Goal: Transaction & Acquisition: Purchase product/service

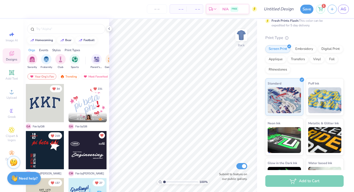
scroll to position [67, 0]
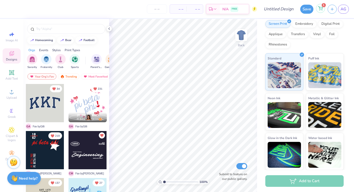
click at [323, 9] on div "1" at bounding box center [320, 8] width 9 height 9
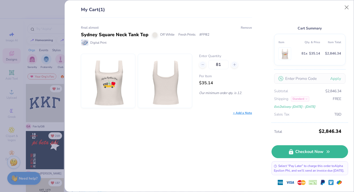
click at [246, 27] on button "Remove" at bounding box center [246, 27] width 12 height 5
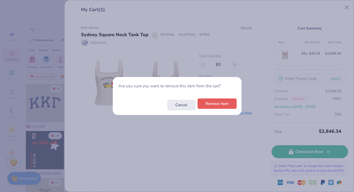
click at [203, 105] on button "Remove Item" at bounding box center [216, 103] width 39 height 11
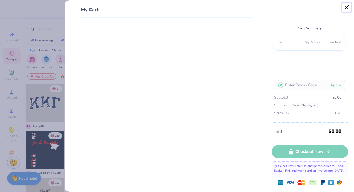
click at [344, 8] on button "Close" at bounding box center [346, 8] width 10 height 10
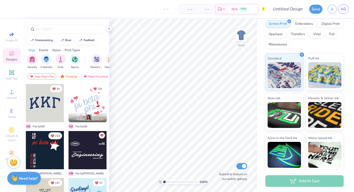
click at [12, 52] on icon at bounding box center [11, 53] width 5 height 5
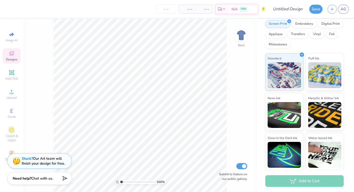
click at [13, 53] on icon at bounding box center [12, 53] width 6 height 6
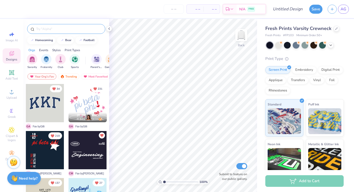
click at [50, 29] on input "text" at bounding box center [69, 28] width 66 height 5
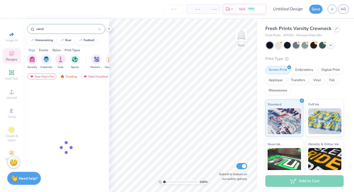
type input "varsity"
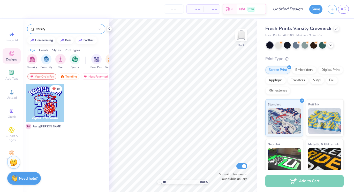
click at [58, 30] on input "varsity" at bounding box center [67, 28] width 63 height 5
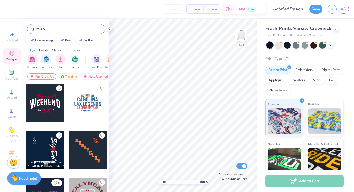
click at [58, 30] on input "varsity" at bounding box center [67, 28] width 63 height 5
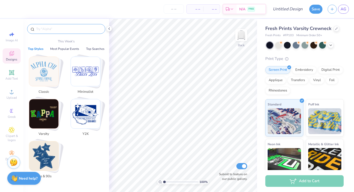
click at [52, 110] on img "Stack Card Button Varsity" at bounding box center [43, 113] width 29 height 29
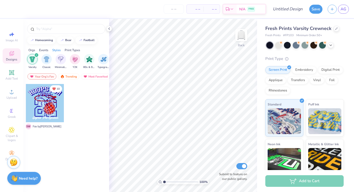
scroll to position [0, 271]
click at [70, 75] on div "Trending" at bounding box center [68, 76] width 21 height 6
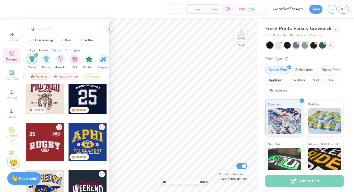
scroll to position [293, 0]
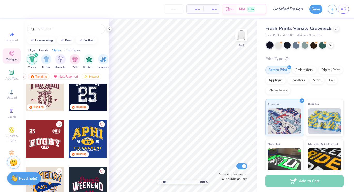
click at [50, 141] on div at bounding box center [45, 139] width 38 height 38
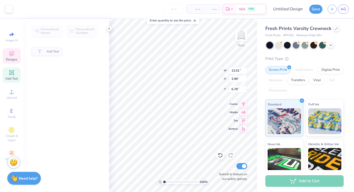
type input "3.98"
type input "6.78"
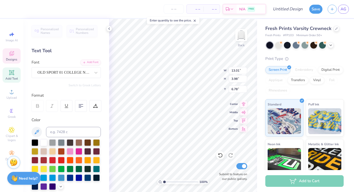
scroll to position [0, 0]
type textarea "[DEMOGRAPHIC_DATA]"
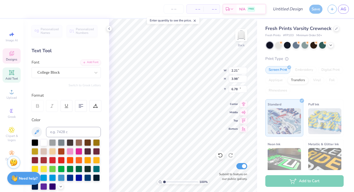
type input "2.21"
type input "0.81"
type input "10.35"
type textarea "B"
type textarea "Board"
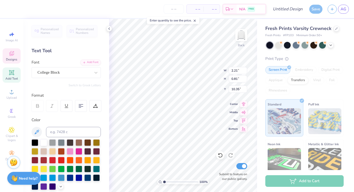
scroll to position [0, 0]
type input "15.82"
type input "4.06"
type input "6.74"
click at [332, 46] on icon at bounding box center [330, 45] width 4 height 4
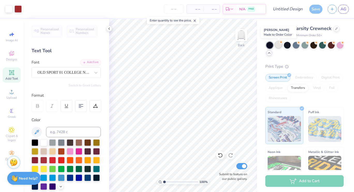
click at [278, 44] on div at bounding box center [278, 44] width 7 height 7
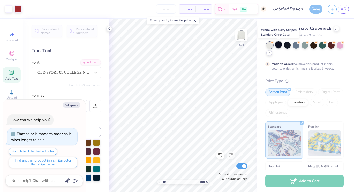
click at [280, 46] on div at bounding box center [278, 44] width 7 height 7
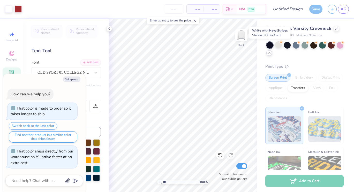
click at [270, 46] on div at bounding box center [269, 45] width 7 height 7
click at [278, 46] on div at bounding box center [278, 44] width 7 height 7
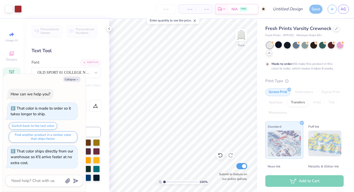
scroll to position [6, 0]
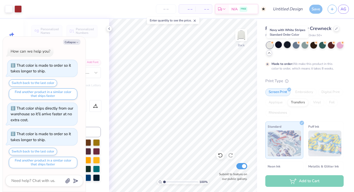
click at [286, 45] on div at bounding box center [287, 44] width 7 height 7
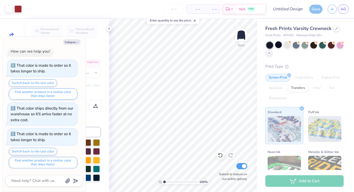
scroll to position [31, 0]
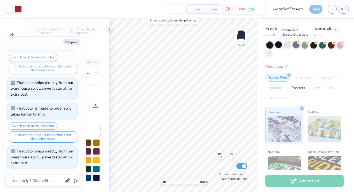
click at [297, 46] on div at bounding box center [295, 44] width 7 height 7
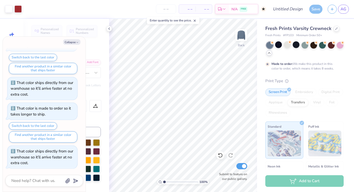
scroll to position [74, 0]
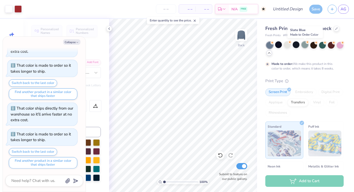
click at [304, 47] on div at bounding box center [304, 44] width 7 height 7
click at [313, 46] on div at bounding box center [313, 44] width 7 height 7
click at [319, 46] on div at bounding box center [322, 44] width 7 height 7
click at [329, 46] on div at bounding box center [331, 44] width 7 height 7
click at [338, 46] on div at bounding box center [339, 44] width 7 height 7
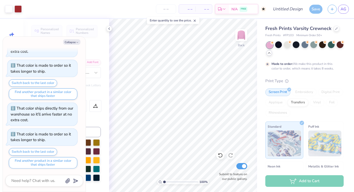
click at [271, 53] on div at bounding box center [269, 53] width 6 height 6
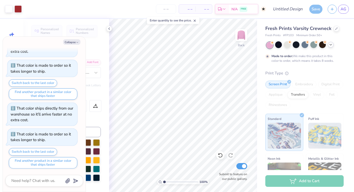
click at [332, 43] on icon at bounding box center [330, 45] width 4 height 4
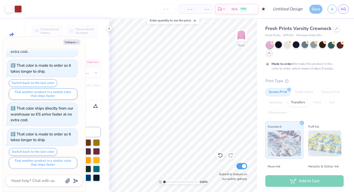
click at [278, 45] on div at bounding box center [278, 44] width 7 height 7
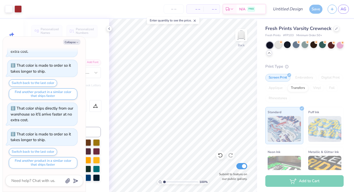
scroll to position [100, 0]
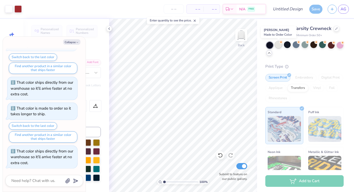
click at [281, 45] on div at bounding box center [278, 44] width 7 height 7
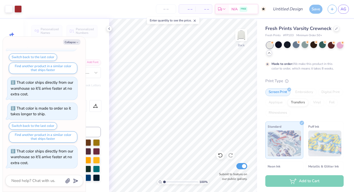
scroll to position [143, 0]
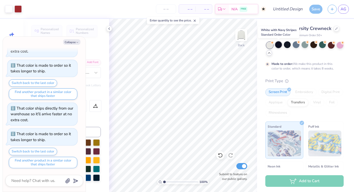
click at [278, 45] on div at bounding box center [278, 44] width 7 height 7
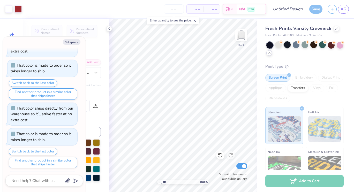
scroll to position [168, 0]
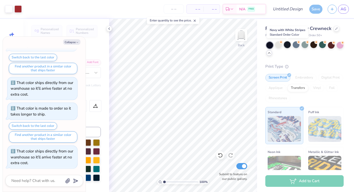
click at [286, 45] on div at bounding box center [287, 44] width 7 height 7
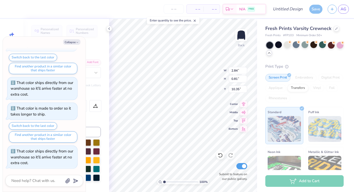
type textarea "x"
type input "1.82"
type input "1.19"
type input "3.26"
click at [74, 41] on button "Collapse" at bounding box center [71, 41] width 17 height 5
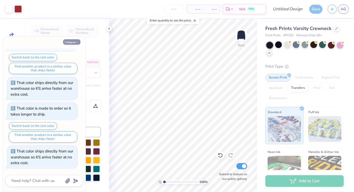
type textarea "x"
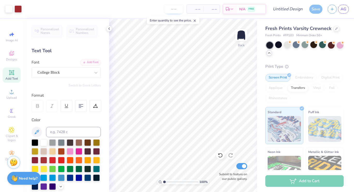
click at [174, 10] on input "number" at bounding box center [174, 8] width 20 height 9
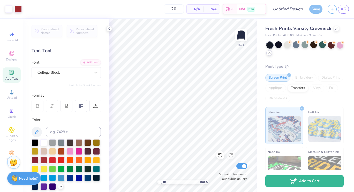
type input "50"
click at [193, 8] on span "N/A" at bounding box center [195, 8] width 10 height 5
click at [181, 9] on span "$51.59" at bounding box center [174, 8] width 11 height 5
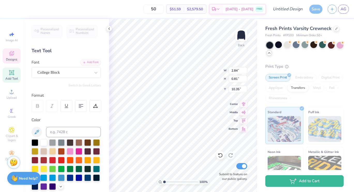
scroll to position [0, 0]
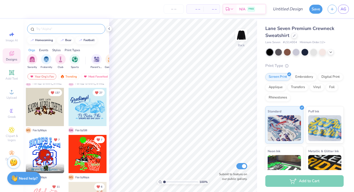
click at [66, 30] on input "text" at bounding box center [69, 28] width 66 height 5
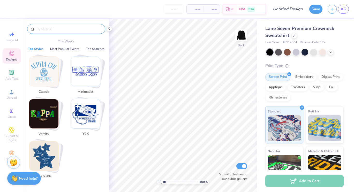
click at [51, 112] on img "Stack Card Button Varsity" at bounding box center [43, 113] width 29 height 29
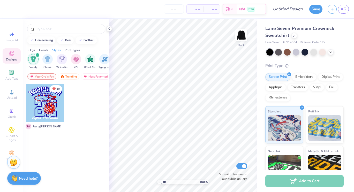
scroll to position [0, 271]
click at [73, 79] on div "Trending" at bounding box center [68, 76] width 21 height 6
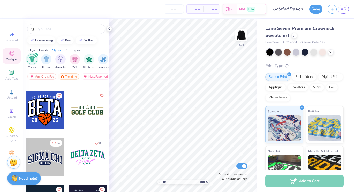
scroll to position [417, 0]
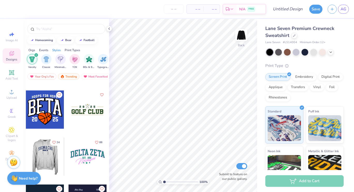
click at [26, 156] on div at bounding box center [7, 156] width 38 height 38
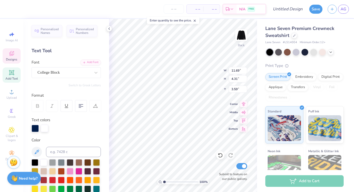
scroll to position [0, 0]
type textarea "S"
type textarea "[DEMOGRAPHIC_DATA] Board"
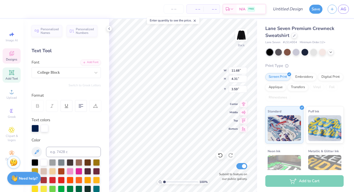
type input "11.68"
type input "4.31"
type input "3.59"
type textarea "[DEMOGRAPHIC_DATA]"
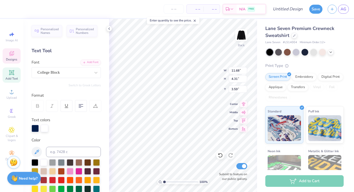
scroll to position [0, 0]
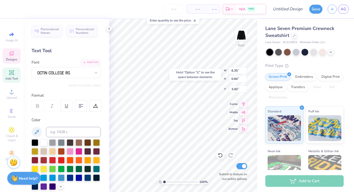
type input "7.90"
type input "11.69"
type input "4.31"
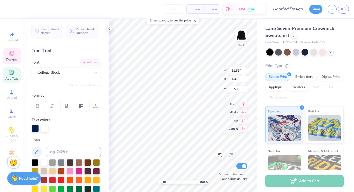
type input "3.36"
type input "9.60"
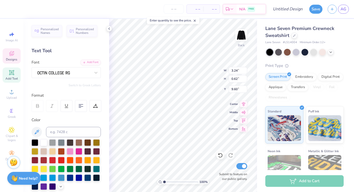
type input "3.24"
type input "0.62"
type input "3.00"
type input "4.26"
type input "1.09"
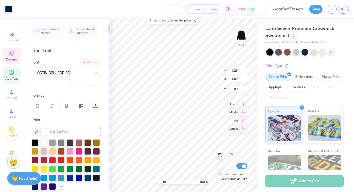
type input "13.65"
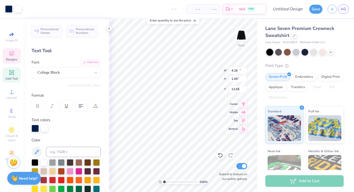
type input "11.69"
type input "4.31"
type input "4.01"
type input "6.35"
type input "0.84"
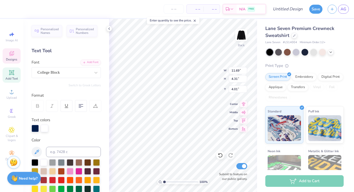
type input "7.90"
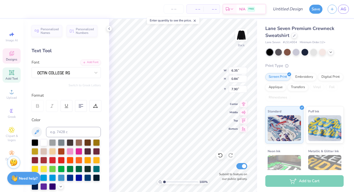
scroll to position [0, 1]
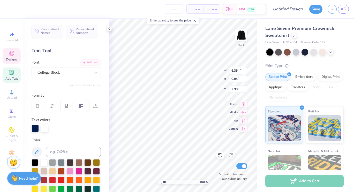
type input "11.69"
type input "4.31"
type input "4.01"
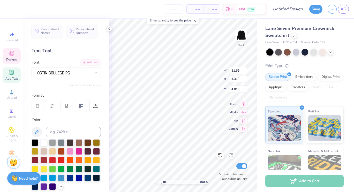
type input "6.35"
type input "0.84"
type input "7.90"
type textarea "Board"
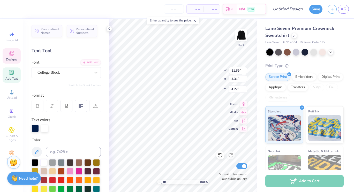
type input "4.27"
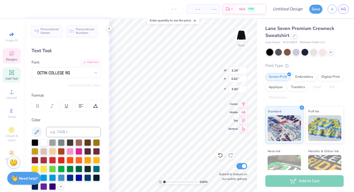
type input "8.98"
type input "4.26"
type input "1.09"
type input "8.57"
type input "3.24"
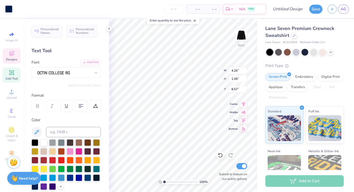
type input "0.62"
type input "10.05"
type input "4.26"
type input "1.09"
type input "10.05"
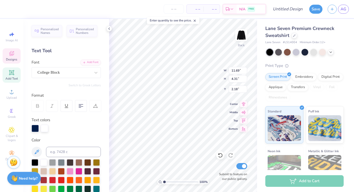
type input "2.14"
type input "1.45"
type input "0.51"
type input "8.07"
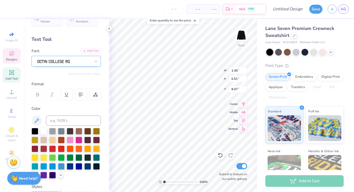
scroll to position [16, 0]
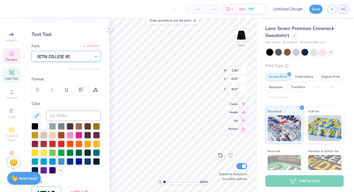
click at [92, 57] on div at bounding box center [95, 56] width 9 height 9
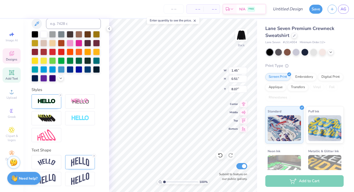
scroll to position [0, 0]
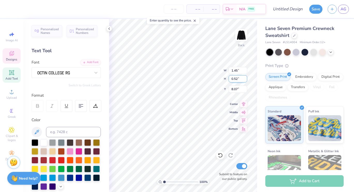
click at [245, 77] on input "0.52" at bounding box center [237, 78] width 19 height 7
click at [245, 77] on input "0.53" at bounding box center [237, 78] width 19 height 7
click at [245, 77] on input "0.54" at bounding box center [237, 78] width 19 height 7
click at [245, 77] on input "0.55" at bounding box center [237, 78] width 19 height 7
click at [245, 77] on input "0.56" at bounding box center [237, 78] width 19 height 7
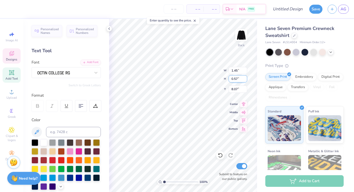
click at [245, 77] on input "0.57" at bounding box center [237, 78] width 19 height 7
click at [245, 77] on input "0.58" at bounding box center [237, 78] width 19 height 7
type input "1.19"
click at [245, 77] on input "1.19" at bounding box center [237, 78] width 19 height 7
drag, startPoint x: 237, startPoint y: 79, endPoint x: 229, endPoint y: 79, distance: 7.5
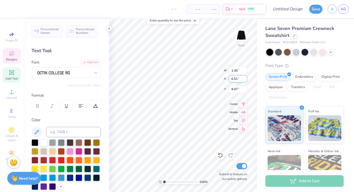
click at [229, 79] on input "0.51" at bounding box center [237, 78] width 19 height 7
type input "2"
type input "5.72"
type input "2.00"
type input "7.32"
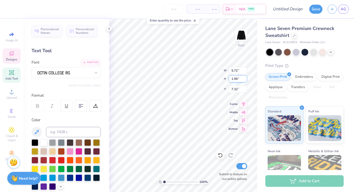
click at [244, 80] on input "1.99" at bounding box center [237, 78] width 19 height 7
click at [245, 80] on input "1.93" at bounding box center [237, 78] width 19 height 7
click at [245, 80] on input "1.92" at bounding box center [237, 78] width 19 height 7
click at [245, 80] on input "1.91" at bounding box center [237, 78] width 19 height 7
click at [245, 80] on input "1.9" at bounding box center [237, 78] width 19 height 7
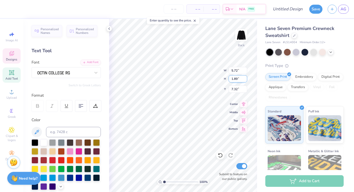
click at [245, 80] on input "1.89" at bounding box center [237, 78] width 19 height 7
click at [245, 80] on input "1.88" at bounding box center [237, 78] width 19 height 7
click at [245, 80] on input "1.87" at bounding box center [237, 78] width 19 height 7
click at [245, 80] on input "1.86" at bounding box center [237, 78] width 19 height 7
click at [245, 80] on input "1.85" at bounding box center [237, 78] width 19 height 7
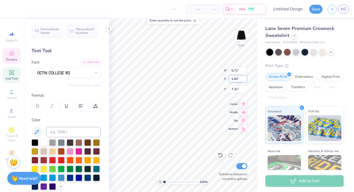
click at [245, 80] on input "1.84" at bounding box center [237, 78] width 19 height 7
click at [245, 80] on input "1.83" at bounding box center [237, 78] width 19 height 7
click at [245, 80] on input "1.82" at bounding box center [237, 78] width 19 height 7
click at [245, 80] on input "1.81" at bounding box center [237, 78] width 19 height 7
click at [245, 80] on input "1.8" at bounding box center [237, 78] width 19 height 7
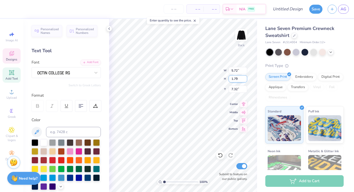
click at [245, 80] on input "1.79" at bounding box center [237, 78] width 19 height 7
click at [245, 80] on input "1.78" at bounding box center [237, 78] width 19 height 7
click at [245, 80] on input "1.77" at bounding box center [237, 78] width 19 height 7
click at [245, 80] on input "1.76" at bounding box center [237, 78] width 19 height 7
click at [245, 80] on input "1.75" at bounding box center [237, 78] width 19 height 7
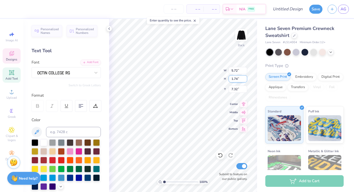
click at [245, 80] on input "1.74" at bounding box center [237, 78] width 19 height 7
click at [245, 80] on input "1.73" at bounding box center [237, 78] width 19 height 7
click at [245, 80] on input "1.72" at bounding box center [237, 78] width 19 height 7
click at [245, 80] on input "1.71" at bounding box center [237, 78] width 19 height 7
click at [245, 80] on input "1.7" at bounding box center [237, 78] width 19 height 7
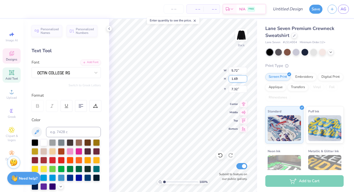
click at [245, 80] on input "1.69" at bounding box center [237, 78] width 19 height 7
click at [245, 80] on input "1.68" at bounding box center [237, 78] width 19 height 7
click at [245, 80] on input "1.67" at bounding box center [237, 78] width 19 height 7
click at [245, 80] on input "1.66" at bounding box center [237, 78] width 19 height 7
click at [245, 80] on input "1.65" at bounding box center [237, 78] width 19 height 7
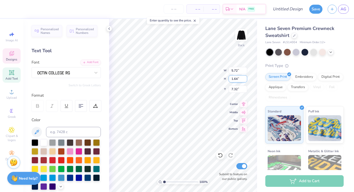
click at [245, 80] on input "1.64" at bounding box center [237, 78] width 19 height 7
click at [245, 80] on input "1.63" at bounding box center [237, 78] width 19 height 7
click at [245, 80] on input "1.62" at bounding box center [237, 78] width 19 height 7
click at [245, 80] on input "1.61" at bounding box center [237, 78] width 19 height 7
click at [245, 80] on input "1.6" at bounding box center [237, 78] width 19 height 7
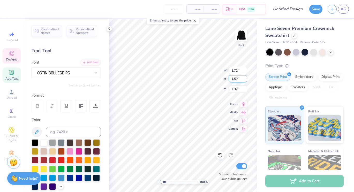
click at [246, 80] on input "1.59" at bounding box center [237, 78] width 19 height 7
click at [246, 80] on input "1.58" at bounding box center [237, 78] width 19 height 7
click at [246, 80] on input "1.57" at bounding box center [237, 78] width 19 height 7
click at [246, 80] on input "1.56" at bounding box center [237, 78] width 19 height 7
type input "1.55"
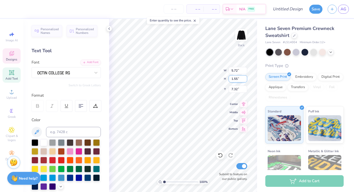
click at [246, 80] on input "1.55" at bounding box center [237, 78] width 19 height 7
type input "4.43"
type input "7.55"
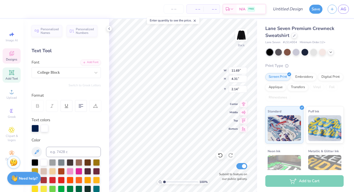
type input "11.69"
type input "4.31"
type input "3.00"
type input "4.43"
type input "1.55"
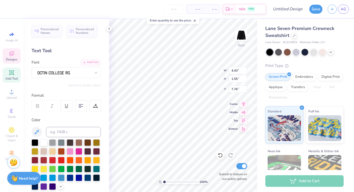
type input "6.86"
click at [174, 10] on input "number" at bounding box center [174, 8] width 20 height 9
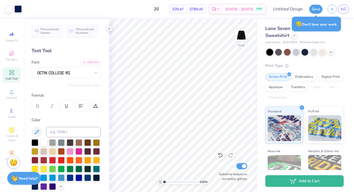
type input "20"
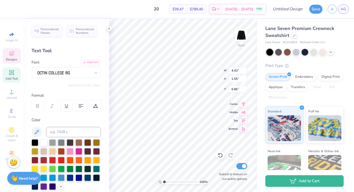
click at [113, 14] on div "20 $39.47 Per Item $789.40 Total Est. Delivery [DATE] - [DATE] FREE" at bounding box center [137, 9] width 258 height 18
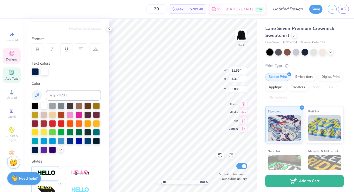
scroll to position [58, 0]
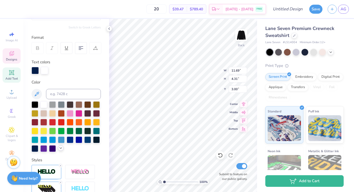
click at [60, 149] on icon at bounding box center [61, 148] width 4 height 4
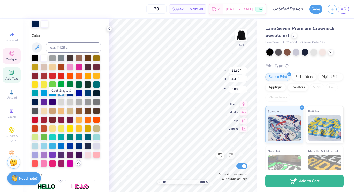
scroll to position [108, 0]
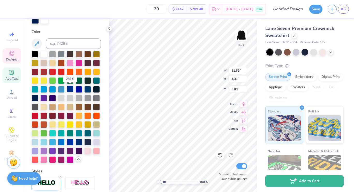
click at [71, 89] on div at bounding box center [70, 88] width 7 height 7
click at [77, 89] on div at bounding box center [78, 88] width 7 height 7
click at [71, 89] on div at bounding box center [70, 88] width 7 height 7
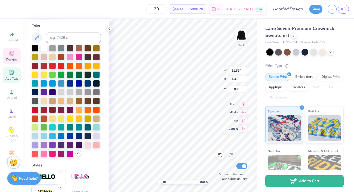
scroll to position [117, 0]
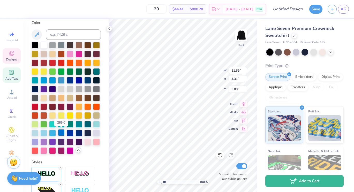
click at [62, 133] on div at bounding box center [61, 132] width 7 height 7
click at [72, 134] on div at bounding box center [70, 132] width 7 height 7
click at [79, 134] on div at bounding box center [78, 132] width 7 height 7
click at [71, 81] on div at bounding box center [70, 79] width 7 height 7
click at [76, 82] on div at bounding box center [78, 79] width 7 height 7
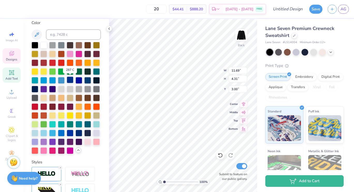
click at [70, 80] on div at bounding box center [70, 79] width 7 height 7
click at [80, 134] on div at bounding box center [78, 132] width 7 height 7
click at [71, 133] on div at bounding box center [70, 132] width 7 height 7
click at [62, 130] on div at bounding box center [61, 132] width 7 height 7
click at [71, 132] on div at bounding box center [70, 132] width 7 height 7
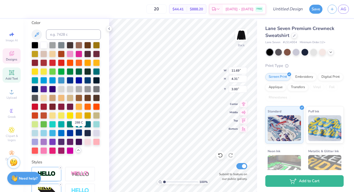
click at [80, 132] on div at bounding box center [78, 132] width 7 height 7
click at [79, 80] on div at bounding box center [78, 79] width 7 height 7
click at [70, 80] on div at bounding box center [70, 79] width 7 height 7
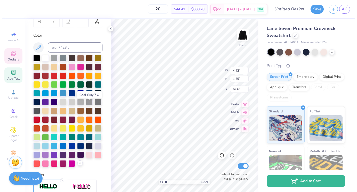
scroll to position [81, 0]
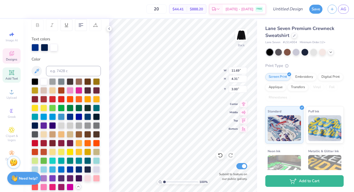
type input "11.69"
type input "4.31"
type input "3.00"
click at [278, 57] on div "Lane Seven Premium Crewneck Sweatshirt Lane Seven # LS14004 Minimum Order: 12 +…" at bounding box center [304, 124] width 78 height 198
click at [278, 52] on div at bounding box center [278, 51] width 7 height 7
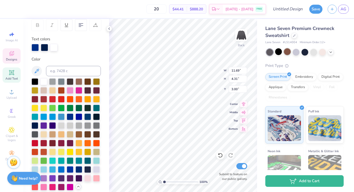
click at [287, 51] on div at bounding box center [287, 51] width 7 height 7
click at [294, 52] on div at bounding box center [295, 51] width 7 height 7
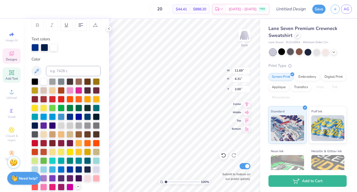
click at [291, 53] on div at bounding box center [290, 51] width 7 height 7
click at [301, 53] on div at bounding box center [299, 51] width 7 height 7
click at [316, 52] on div at bounding box center [317, 51] width 7 height 7
click at [324, 53] on div at bounding box center [325, 51] width 7 height 7
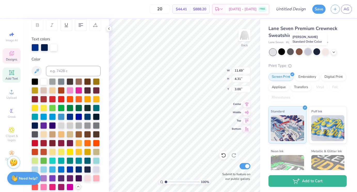
click at [309, 52] on div at bounding box center [308, 51] width 7 height 7
click at [334, 52] on icon at bounding box center [334, 52] width 4 height 4
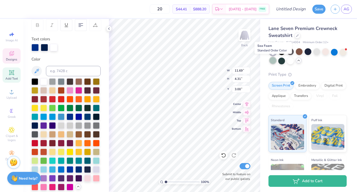
click at [274, 62] on div at bounding box center [273, 60] width 7 height 7
click at [283, 61] on div at bounding box center [281, 60] width 7 height 7
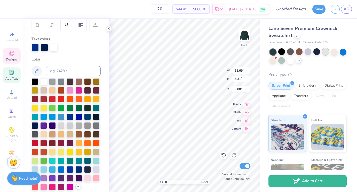
click at [328, 54] on div at bounding box center [325, 51] width 7 height 7
click at [323, 74] on div "Print Type" at bounding box center [308, 75] width 78 height 6
click at [309, 55] on div at bounding box center [308, 51] width 7 height 7
click at [292, 52] on div at bounding box center [290, 51] width 7 height 7
click at [300, 52] on div at bounding box center [299, 51] width 7 height 7
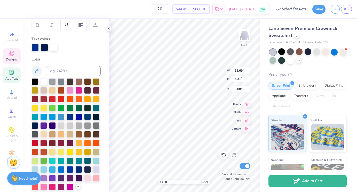
type input "3.32"
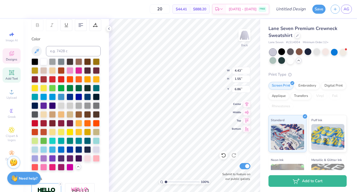
type input "11.69"
type input "4.31"
type input "3.32"
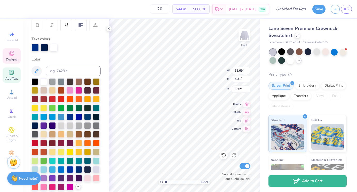
type input "4.43"
type input "1.55"
type input "6.86"
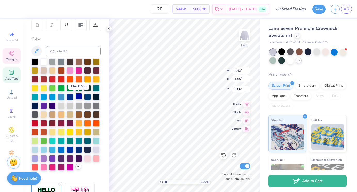
click at [78, 96] on div at bounding box center [78, 96] width 7 height 7
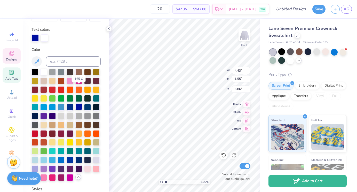
scroll to position [91, 0]
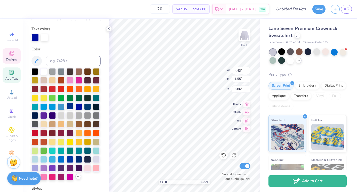
click at [72, 107] on div at bounding box center [70, 106] width 7 height 7
click at [71, 106] on div at bounding box center [70, 106] width 7 height 7
type input "11.69"
type input "4.31"
type input "3.32"
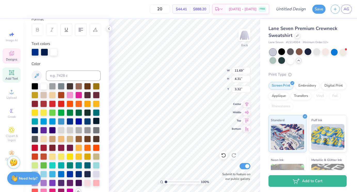
scroll to position [72, 0]
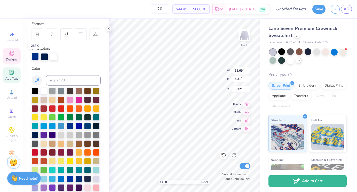
click at [35, 57] on div at bounding box center [35, 56] width 7 height 7
click at [44, 58] on div at bounding box center [44, 56] width 7 height 7
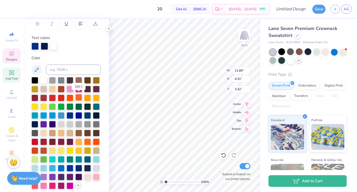
scroll to position [83, 0]
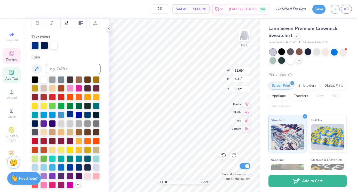
click at [71, 115] on div at bounding box center [70, 114] width 7 height 7
click at [81, 114] on div at bounding box center [78, 114] width 7 height 7
click at [71, 113] on div at bounding box center [70, 114] width 7 height 7
click at [87, 114] on div at bounding box center [87, 114] width 7 height 7
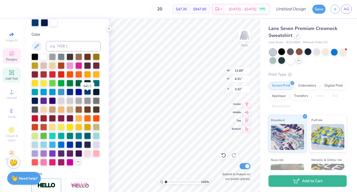
scroll to position [106, 0]
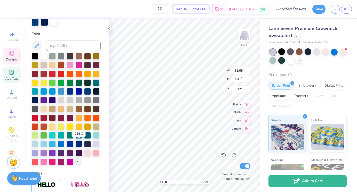
click at [78, 142] on div at bounding box center [78, 143] width 7 height 7
click at [70, 144] on div at bounding box center [70, 143] width 7 height 7
click at [61, 143] on div at bounding box center [61, 143] width 7 height 7
click at [79, 145] on div at bounding box center [78, 143] width 7 height 7
click at [88, 92] on div at bounding box center [87, 91] width 7 height 7
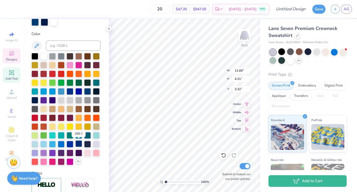
click at [80, 144] on div at bounding box center [78, 143] width 7 height 7
type input "4.43"
type input "1.55"
type input "6.86"
click at [80, 143] on div at bounding box center [78, 143] width 7 height 7
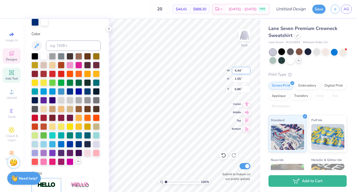
click at [248, 68] on input "4.44" at bounding box center [241, 70] width 19 height 7
click at [248, 68] on input "4.45" at bounding box center [241, 70] width 19 height 7
click at [248, 68] on input "4.46" at bounding box center [241, 70] width 19 height 7
click at [248, 68] on input "4.47" at bounding box center [241, 70] width 19 height 7
click at [248, 68] on input "4.48" at bounding box center [241, 70] width 19 height 7
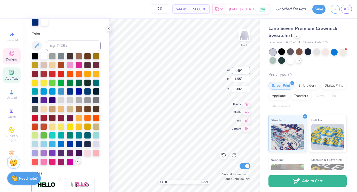
click at [248, 68] on input "4.49" at bounding box center [241, 70] width 19 height 7
click at [248, 68] on input "4.5" at bounding box center [241, 70] width 19 height 7
click at [248, 68] on input "4.51" at bounding box center [241, 70] width 19 height 7
click at [248, 68] on input "4.52" at bounding box center [241, 70] width 19 height 7
click at [248, 68] on input "4.53" at bounding box center [241, 70] width 19 height 7
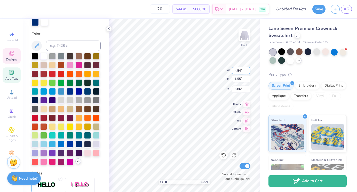
click at [248, 68] on input "4.54" at bounding box center [241, 70] width 19 height 7
click at [248, 68] on input "4.55" at bounding box center [241, 70] width 19 height 7
click at [248, 68] on input "4.56" at bounding box center [241, 70] width 19 height 7
click at [248, 68] on input "4.57" at bounding box center [241, 70] width 19 height 7
click at [248, 68] on input "4.58" at bounding box center [241, 70] width 19 height 7
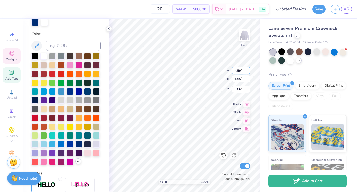
click at [248, 68] on input "4.59" at bounding box center [241, 70] width 19 height 7
click at [248, 68] on input "4.6" at bounding box center [241, 70] width 19 height 7
type input "4.61"
click at [248, 68] on input "4.61" at bounding box center [241, 70] width 19 height 7
type input "1.61"
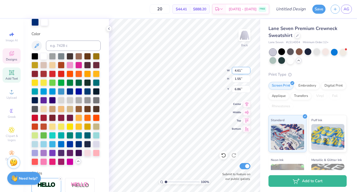
type input "6.83"
click at [243, 81] on input "1.61" at bounding box center [241, 78] width 19 height 7
click at [247, 80] on input "1.6" at bounding box center [241, 78] width 19 height 7
click at [247, 80] on input "1.59" at bounding box center [241, 78] width 19 height 7
click at [247, 80] on input "1.58" at bounding box center [241, 78] width 19 height 7
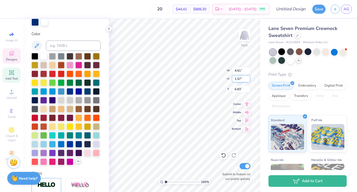
click at [247, 80] on input "1.57" at bounding box center [241, 78] width 19 height 7
click at [247, 80] on input "1.56" at bounding box center [241, 78] width 19 height 7
click at [247, 80] on input "1.55" at bounding box center [241, 78] width 19 height 7
click at [247, 80] on input "1.54" at bounding box center [241, 78] width 19 height 7
click at [247, 80] on input "1.53" at bounding box center [241, 78] width 19 height 7
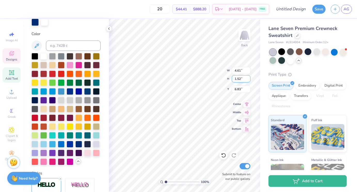
click at [247, 80] on input "1.52" at bounding box center [241, 78] width 19 height 7
click at [247, 80] on input "1.51" at bounding box center [241, 78] width 19 height 7
click at [247, 80] on input "1.5" at bounding box center [241, 78] width 19 height 7
click at [247, 80] on input "1.49" at bounding box center [241, 78] width 19 height 7
click at [247, 80] on input "1.48" at bounding box center [241, 78] width 19 height 7
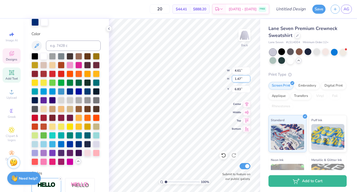
click at [247, 80] on input "1.47" at bounding box center [241, 78] width 19 height 7
click at [247, 80] on input "1.46" at bounding box center [241, 78] width 19 height 7
click at [247, 80] on input "1.45" at bounding box center [241, 78] width 19 height 7
click at [247, 80] on input "1.44" at bounding box center [241, 78] width 19 height 7
click at [247, 80] on input "1.43" at bounding box center [241, 78] width 19 height 7
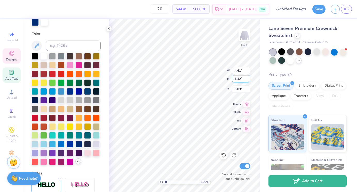
click at [247, 80] on input "1.42" at bounding box center [241, 78] width 19 height 7
click at [247, 80] on input "1.41" at bounding box center [241, 78] width 19 height 7
type input "1.4"
click at [247, 80] on input "1.4" at bounding box center [241, 78] width 19 height 7
type input "4.00"
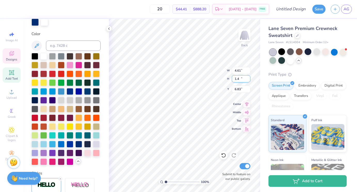
type input "1.40"
type input "6.93"
type input "8.33"
type input "3.24"
type input "0.62"
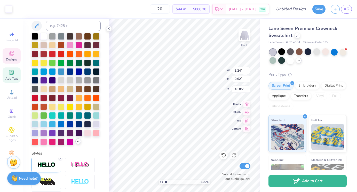
scroll to position [86, 0]
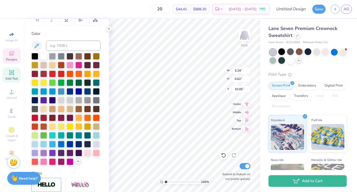
type input "8.56"
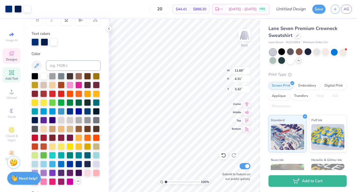
scroll to position [106, 0]
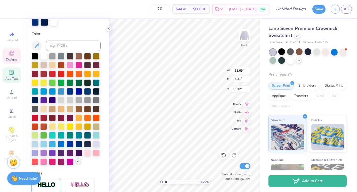
type input "4.00"
type input "1.40"
type input "6.93"
type input "4.00"
type input "1.40"
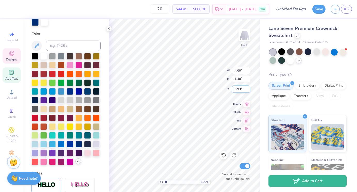
drag, startPoint x: 241, startPoint y: 89, endPoint x: 234, endPoint y: 88, distance: 7.1
click at [234, 88] on input "6.93" at bounding box center [241, 88] width 19 height 7
type input "7.00"
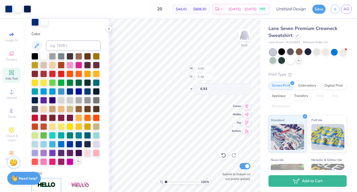
type input "6.93"
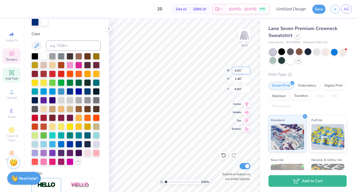
click at [248, 69] on input "4.01" at bounding box center [241, 70] width 19 height 7
click at [248, 69] on input "4.02" at bounding box center [241, 70] width 19 height 7
click at [248, 69] on input "4.03" at bounding box center [241, 70] width 19 height 7
click at [248, 69] on input "4.04" at bounding box center [241, 70] width 19 height 7
click at [248, 69] on input "4.05" at bounding box center [241, 70] width 19 height 7
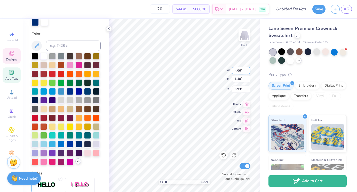
click at [248, 69] on input "4.06" at bounding box center [241, 70] width 19 height 7
click at [248, 69] on input "4.07" at bounding box center [241, 70] width 19 height 7
click at [248, 69] on input "4.54" at bounding box center [241, 70] width 19 height 7
type input "4.55"
click at [248, 69] on input "4.55" at bounding box center [241, 70] width 19 height 7
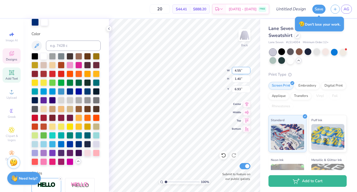
type input "1.59"
type input "6.84"
type input "10.04"
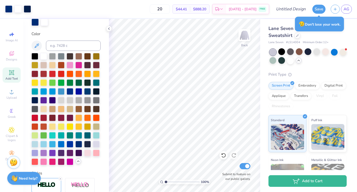
scroll to position [86, 0]
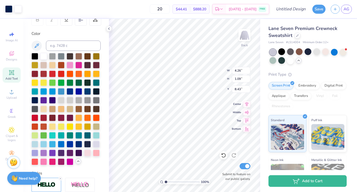
type input "8.43"
type input "3.28"
type input "0.84"
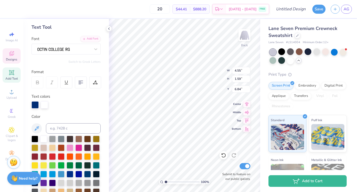
scroll to position [0, 0]
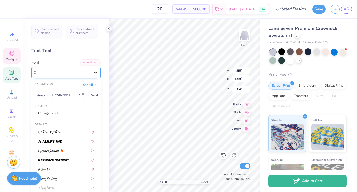
click at [91, 74] on div at bounding box center [95, 72] width 9 height 9
click at [76, 115] on div "College Block" at bounding box center [66, 113] width 56 height 5
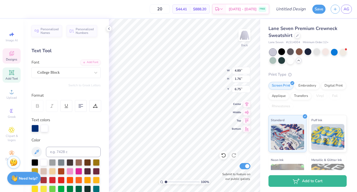
type input "4.89"
type input "1.76"
type input "6.75"
type input "4.55"
type input "1.59"
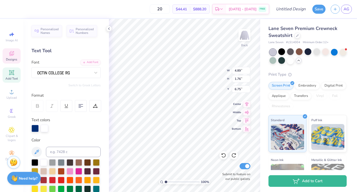
type input "6.84"
click at [79, 74] on div at bounding box center [64, 72] width 54 height 8
click at [69, 56] on div "Personalized Names Personalized Numbers Text Tool Add Font Font Switch to Greek…" at bounding box center [66, 105] width 86 height 173
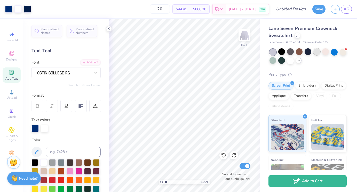
click at [315, 52] on div at bounding box center [317, 51] width 7 height 7
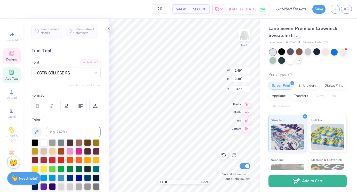
scroll to position [0, 0]
type textarea "EST. 2025"
type input "8.61"
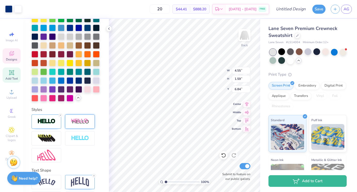
scroll to position [190, 0]
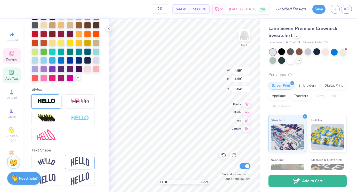
click at [53, 102] on img at bounding box center [46, 101] width 18 height 6
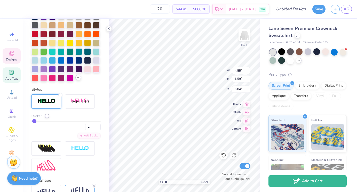
type input "3"
type input "4"
type input "5"
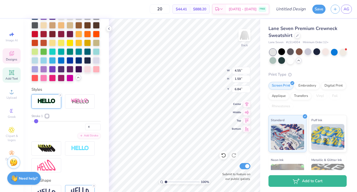
type input "5"
type input "6"
type input "7"
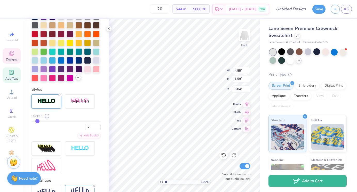
type input "8"
type input "9"
type input "10"
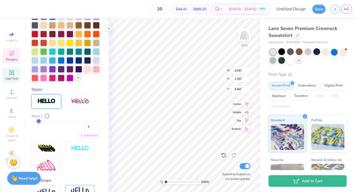
type input "10"
type input "11"
type input "12"
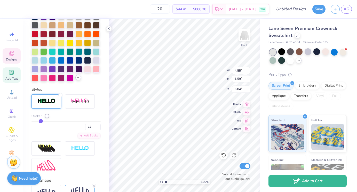
type input "13"
type input "14"
type input "15"
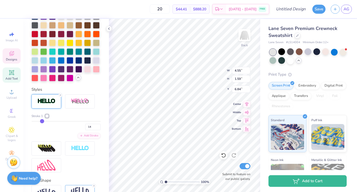
type input "15"
type input "16"
type input "17"
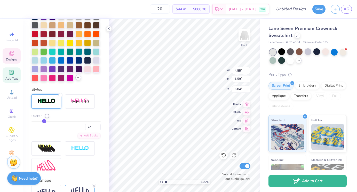
type input "18"
type input "19"
type input "20"
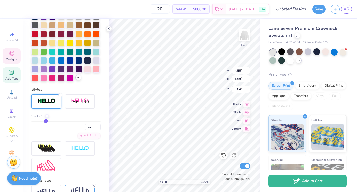
type input "20"
type input "21"
type input "22"
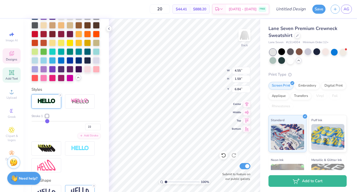
type input "23"
type input "24"
type input "25"
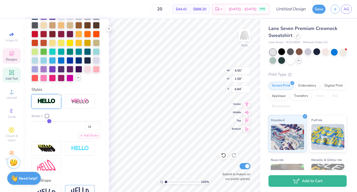
type input "25"
type input "27"
type input "28"
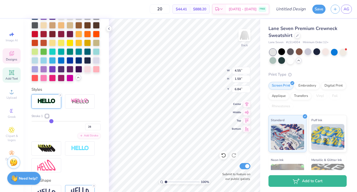
type input "29"
type input "30"
type input "31"
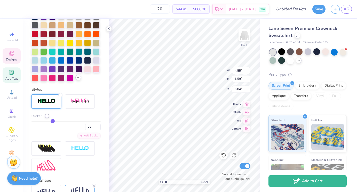
type input "31"
drag, startPoint x: 34, startPoint y: 121, endPoint x: 52, endPoint y: 121, distance: 18.3
type input "30"
click at [52, 121] on input "range" at bounding box center [66, 121] width 69 height 1
type input "30"
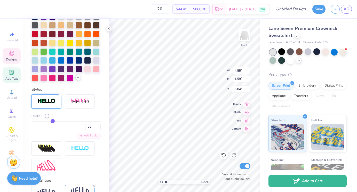
click at [62, 122] on div "30" at bounding box center [66, 125] width 69 height 9
type input "31"
type input "29"
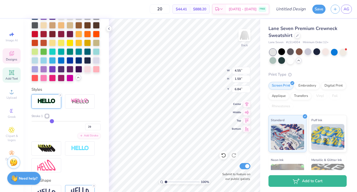
type input "28"
type input "25"
type input "23"
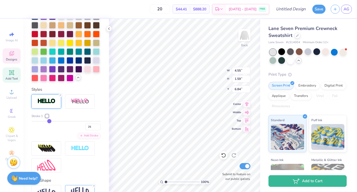
type input "23"
type input "21"
type input "18"
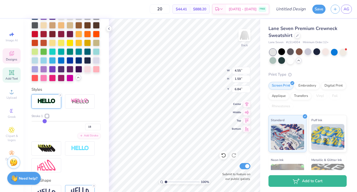
type input "16"
type input "14"
type input "11"
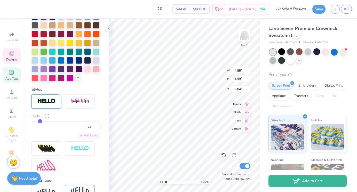
type input "11"
type input "9"
type input "6"
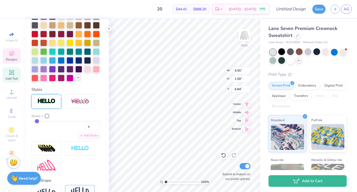
type input "5"
type input "4"
type input "3"
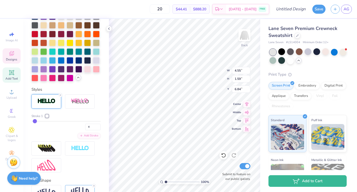
type input "3"
drag, startPoint x: 53, startPoint y: 121, endPoint x: 35, endPoint y: 120, distance: 18.1
type input "3"
click at [35, 121] on input "range" at bounding box center [66, 121] width 69 height 1
type input "4"
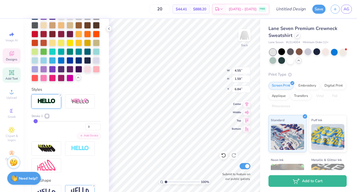
type input "4"
drag, startPoint x: 35, startPoint y: 121, endPoint x: 39, endPoint y: 121, distance: 3.6
click at [39, 121] on input "range" at bounding box center [66, 121] width 69 height 1
drag, startPoint x: 39, startPoint y: 121, endPoint x: 43, endPoint y: 121, distance: 3.6
click at [43, 121] on input "range" at bounding box center [66, 121] width 69 height 1
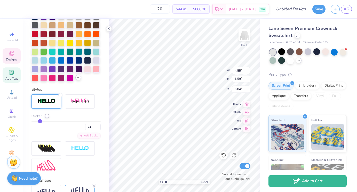
drag, startPoint x: 43, startPoint y: 121, endPoint x: 40, endPoint y: 120, distance: 2.9
click at [40, 121] on input "range" at bounding box center [66, 121] width 69 height 1
drag, startPoint x: 40, startPoint y: 120, endPoint x: 37, endPoint y: 120, distance: 2.8
click at [37, 121] on input "range" at bounding box center [66, 121] width 69 height 1
click at [36, 121] on input "range" at bounding box center [66, 121] width 69 height 1
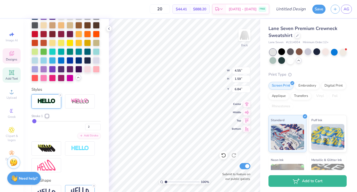
click at [34, 121] on input "range" at bounding box center [66, 121] width 69 height 1
click at [41, 128] on div "3" at bounding box center [66, 125] width 69 height 9
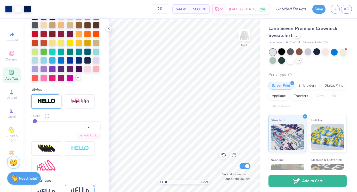
click at [281, 52] on div at bounding box center [281, 51] width 7 height 7
drag, startPoint x: 34, startPoint y: 120, endPoint x: 26, endPoint y: 120, distance: 8.0
click at [59, 128] on div "3" at bounding box center [66, 125] width 69 height 9
click at [93, 127] on input "3" at bounding box center [92, 127] width 15 height 6
click at [99, 128] on input "2" at bounding box center [92, 127] width 15 height 6
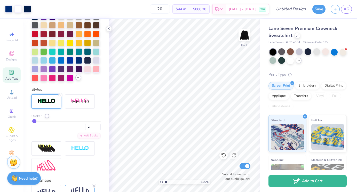
click at [66, 127] on div "2" at bounding box center [66, 125] width 69 height 9
click at [56, 129] on div "2" at bounding box center [66, 125] width 69 height 9
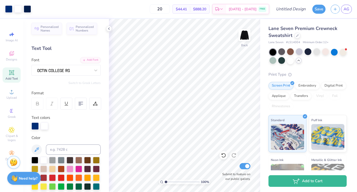
scroll to position [0, 0]
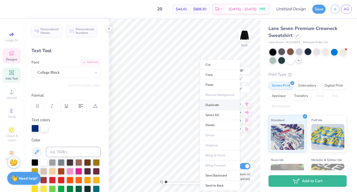
click at [218, 105] on li "Duplicate" at bounding box center [220, 105] width 41 height 10
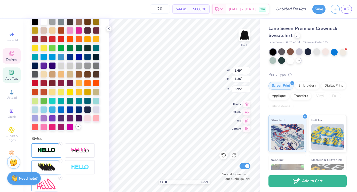
scroll to position [190, 0]
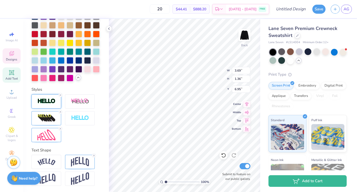
click at [47, 101] on img at bounding box center [46, 101] width 18 height 6
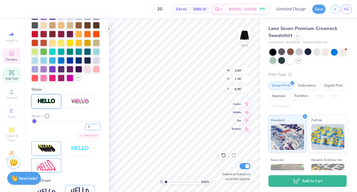
click at [98, 125] on input "3" at bounding box center [92, 127] width 15 height 6
click at [108, 101] on div "Personalized Names Personalized Numbers Text Tool Add Font Font College Block S…" at bounding box center [66, 105] width 86 height 173
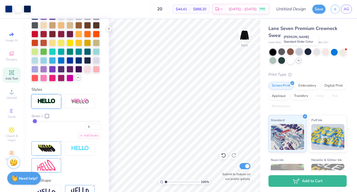
click at [300, 52] on div at bounding box center [299, 51] width 7 height 7
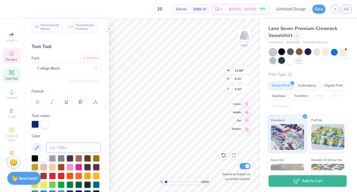
scroll to position [0, 0]
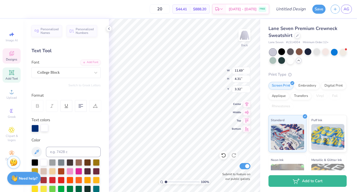
click at [45, 129] on div at bounding box center [44, 127] width 7 height 7
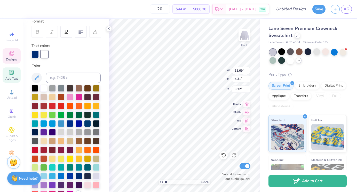
scroll to position [75, 0]
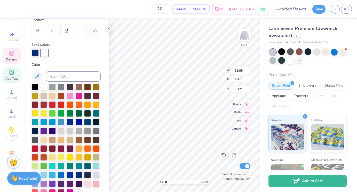
click at [34, 115] on div at bounding box center [35, 113] width 7 height 7
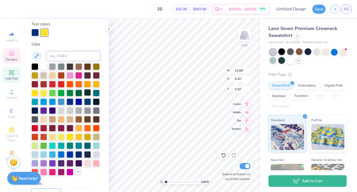
scroll to position [97, 0]
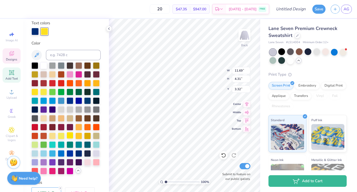
click at [70, 136] on div at bounding box center [70, 135] width 7 height 7
click at [62, 137] on div at bounding box center [61, 135] width 7 height 7
click at [69, 137] on div at bounding box center [70, 135] width 7 height 7
click at [34, 91] on div at bounding box center [35, 91] width 7 height 7
click at [42, 92] on div at bounding box center [43, 91] width 7 height 7
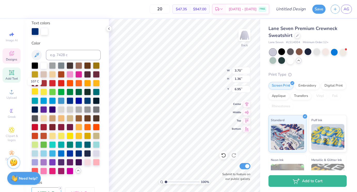
click at [34, 93] on div at bounding box center [35, 91] width 7 height 7
click at [43, 92] on div at bounding box center [43, 91] width 7 height 7
click at [36, 92] on div at bounding box center [35, 91] width 7 height 7
click at [87, 101] on div at bounding box center [87, 100] width 7 height 7
click at [79, 152] on div at bounding box center [78, 153] width 7 height 7
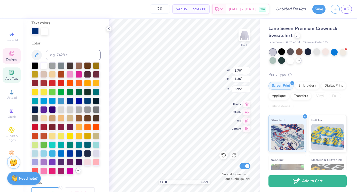
click at [33, 30] on div at bounding box center [35, 30] width 7 height 7
click at [71, 137] on div at bounding box center [70, 135] width 7 height 7
click at [45, 31] on div at bounding box center [44, 30] width 7 height 7
click at [43, 91] on div at bounding box center [43, 91] width 7 height 7
click at [35, 92] on div at bounding box center [35, 91] width 7 height 7
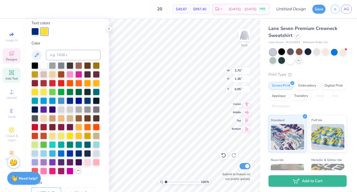
click at [70, 136] on div at bounding box center [70, 136] width 7 height 7
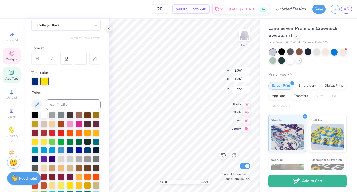
scroll to position [68, 0]
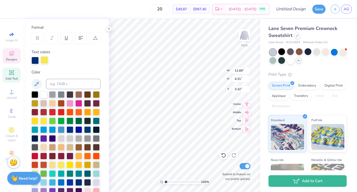
click at [47, 61] on div at bounding box center [44, 59] width 7 height 7
click at [43, 121] on div at bounding box center [43, 120] width 7 height 7
click at [41, 64] on div at bounding box center [66, 60] width 69 height 7
click at [46, 61] on div at bounding box center [44, 59] width 7 height 7
click at [44, 120] on div at bounding box center [43, 120] width 7 height 7
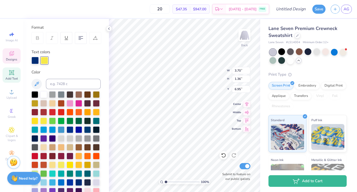
click at [76, 75] on div "Color" at bounding box center [66, 136] width 69 height 134
click at [85, 65] on div "Personalized Names Personalized Numbers Text Tool Add Font Font College Block S…" at bounding box center [66, 105] width 86 height 173
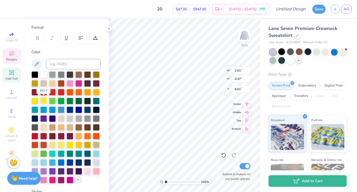
click at [44, 102] on div at bounding box center [43, 100] width 7 height 7
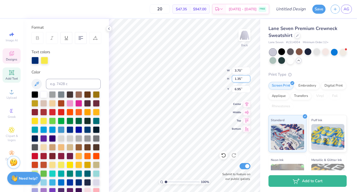
click at [248, 79] on input "1.35" at bounding box center [241, 78] width 19 height 7
click at [248, 79] on input "1.34" at bounding box center [241, 78] width 19 height 7
click at [248, 79] on input "1.33" at bounding box center [241, 78] width 19 height 7
click at [248, 79] on input "1.32" at bounding box center [241, 78] width 19 height 7
click at [248, 79] on input "1.31" at bounding box center [241, 78] width 19 height 7
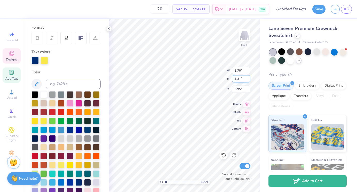
click at [248, 79] on input "1.3" at bounding box center [241, 78] width 19 height 7
click at [248, 79] on input "1.29" at bounding box center [241, 78] width 19 height 7
click at [248, 79] on input "1.28" at bounding box center [241, 78] width 19 height 7
click at [248, 79] on input "1.27" at bounding box center [241, 78] width 19 height 7
click at [248, 79] on input "1.26" at bounding box center [241, 78] width 19 height 7
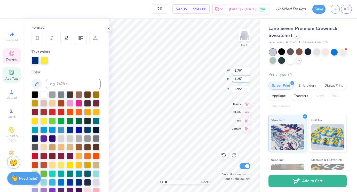
click at [248, 79] on input "1.25" at bounding box center [241, 78] width 19 height 7
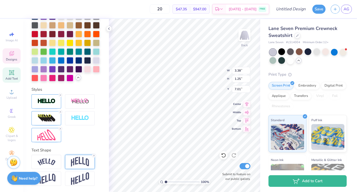
click at [78, 162] on img at bounding box center [80, 162] width 18 height 10
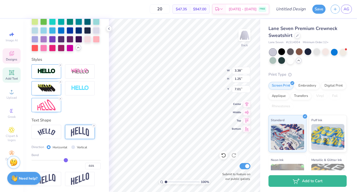
drag, startPoint x: 74, startPoint y: 160, endPoint x: 66, endPoint y: 160, distance: 8.3
click at [66, 160] on input "range" at bounding box center [66, 160] width 69 height 1
click at [69, 160] on input "range" at bounding box center [66, 160] width 69 height 1
click at [96, 106] on div at bounding box center [66, 88] width 69 height 48
click at [248, 69] on input "3.4" at bounding box center [241, 70] width 19 height 7
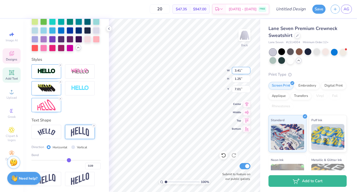
click at [248, 69] on input "3.41" at bounding box center [241, 70] width 19 height 7
click at [248, 69] on input "3.42" at bounding box center [241, 70] width 19 height 7
click at [248, 69] on input "3.43" at bounding box center [241, 70] width 19 height 7
click at [248, 69] on input "3.8" at bounding box center [241, 70] width 19 height 7
click at [46, 71] on img at bounding box center [46, 71] width 18 height 6
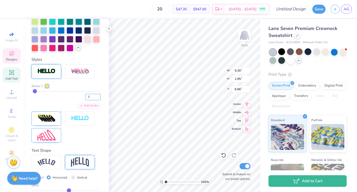
click at [99, 98] on input "2" at bounding box center [92, 97] width 15 height 6
click at [99, 87] on div "Stroke 1" at bounding box center [66, 86] width 69 height 5
click at [91, 84] on div "Stroke 1" at bounding box center [66, 86] width 69 height 5
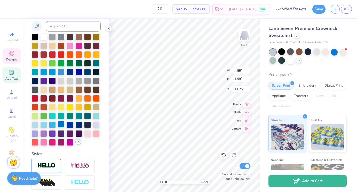
scroll to position [0, 0]
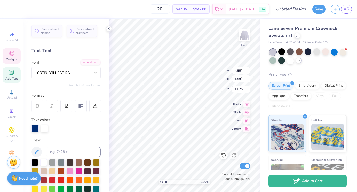
click at [45, 129] on div at bounding box center [44, 128] width 7 height 7
click at [44, 127] on div at bounding box center [44, 128] width 7 height 7
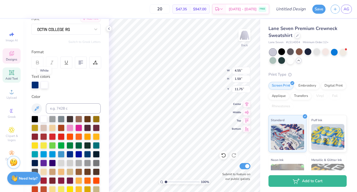
scroll to position [48, 0]
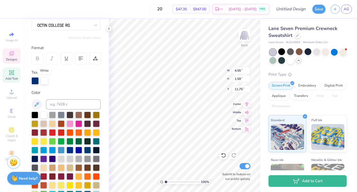
click at [45, 81] on div at bounding box center [44, 80] width 7 height 7
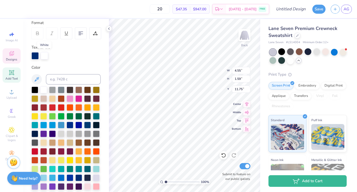
scroll to position [73, 0]
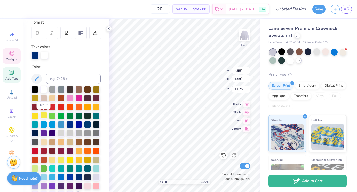
click at [42, 117] on div at bounding box center [43, 115] width 7 height 7
click at [79, 56] on div at bounding box center [66, 55] width 69 height 7
click at [46, 58] on div at bounding box center [44, 55] width 7 height 7
click at [45, 57] on div at bounding box center [44, 55] width 7 height 7
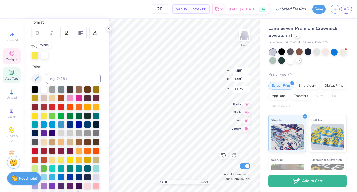
click at [45, 57] on div at bounding box center [44, 55] width 7 height 7
click at [70, 90] on div at bounding box center [70, 88] width 7 height 7
click at [79, 177] on div at bounding box center [78, 176] width 7 height 7
click at [44, 58] on div at bounding box center [44, 55] width 7 height 7
click at [44, 55] on div at bounding box center [44, 55] width 7 height 7
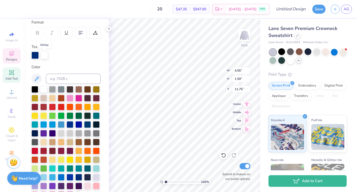
click at [44, 55] on div at bounding box center [44, 55] width 7 height 7
click at [69, 160] on div at bounding box center [70, 159] width 7 height 7
click at [46, 56] on div at bounding box center [44, 55] width 7 height 7
click at [37, 54] on div at bounding box center [35, 55] width 7 height 7
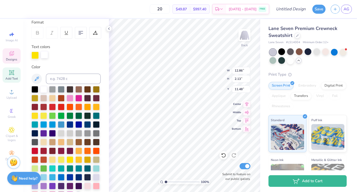
click at [44, 55] on div at bounding box center [44, 54] width 7 height 7
click at [44, 55] on div at bounding box center [44, 55] width 7 height 7
click at [44, 55] on div at bounding box center [44, 54] width 7 height 7
click at [88, 177] on div at bounding box center [87, 176] width 7 height 7
click at [53, 56] on div at bounding box center [53, 55] width 7 height 7
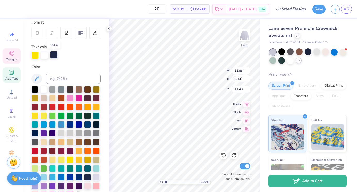
click at [53, 56] on div at bounding box center [53, 54] width 7 height 7
click at [45, 91] on div at bounding box center [43, 88] width 7 height 7
click at [44, 117] on div at bounding box center [43, 115] width 7 height 7
click at [44, 115] on div at bounding box center [43, 115] width 7 height 7
click at [38, 58] on div at bounding box center [35, 54] width 7 height 7
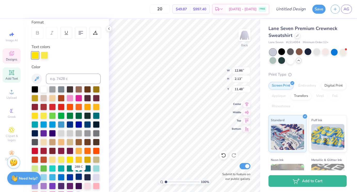
click at [79, 176] on div at bounding box center [78, 176] width 7 height 7
click at [87, 61] on div "Personalized Names Personalized Numbers Text Tool Add Font Font Switch to Greek…" at bounding box center [66, 105] width 86 height 173
click at [102, 59] on div "Personalized Names Personalized Numbers Text Tool Add Font Font Switch to Greek…" at bounding box center [66, 105] width 86 height 173
click at [248, 69] on input "5.29" at bounding box center [241, 70] width 19 height 7
click at [248, 69] on input "5.3" at bounding box center [241, 70] width 19 height 7
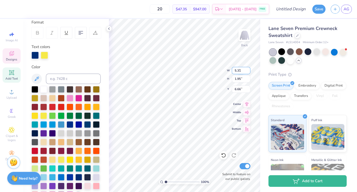
click at [248, 69] on input "5.31" at bounding box center [241, 70] width 19 height 7
click at [248, 69] on input "5.32" at bounding box center [241, 70] width 19 height 7
click at [248, 69] on input "5.33" at bounding box center [241, 70] width 19 height 7
click at [248, 69] on input "5.34" at bounding box center [241, 70] width 19 height 7
click at [248, 69] on input "5.76" at bounding box center [241, 70] width 19 height 7
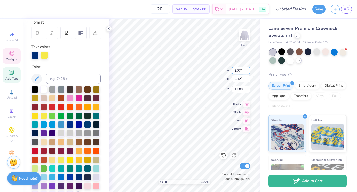
click at [249, 69] on input "5.77" at bounding box center [241, 70] width 19 height 7
click at [249, 69] on input "6.09" at bounding box center [241, 70] width 19 height 7
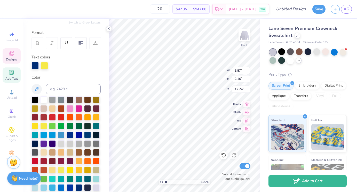
scroll to position [0, 0]
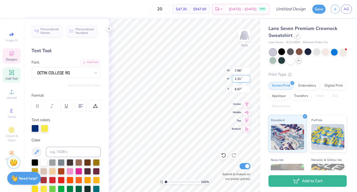
click at [247, 80] on input "1.31" at bounding box center [241, 78] width 19 height 7
click at [247, 80] on input "1.3" at bounding box center [241, 78] width 19 height 7
click at [247, 80] on input "1.29" at bounding box center [241, 78] width 19 height 7
click at [247, 80] on input "1.28" at bounding box center [241, 78] width 19 height 7
click at [247, 80] on input "1.27" at bounding box center [241, 78] width 19 height 7
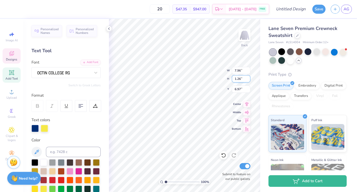
click at [247, 80] on input "1.26" at bounding box center [241, 78] width 19 height 7
click at [247, 80] on input "1.25" at bounding box center [241, 78] width 19 height 7
click at [247, 80] on input "1.24" at bounding box center [241, 78] width 19 height 7
click at [247, 80] on input "1.23" at bounding box center [241, 78] width 19 height 7
click at [247, 80] on input "1.22" at bounding box center [241, 78] width 19 height 7
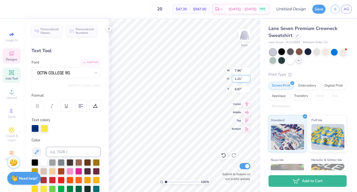
click at [247, 80] on input "1.21" at bounding box center [241, 78] width 19 height 7
click at [247, 80] on input "1.2" at bounding box center [241, 78] width 19 height 7
click at [247, 80] on input "1.19" at bounding box center [241, 78] width 19 height 7
click at [247, 80] on input "1.18" at bounding box center [241, 78] width 19 height 7
click at [247, 80] on input "1.17" at bounding box center [241, 78] width 19 height 7
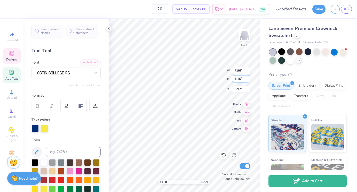
click at [247, 80] on input "1.16" at bounding box center [241, 78] width 19 height 7
click at [247, 80] on input "1.15" at bounding box center [241, 78] width 19 height 7
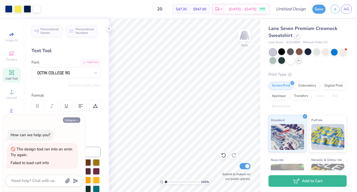
click at [77, 120] on icon "button" at bounding box center [77, 120] width 3 height 3
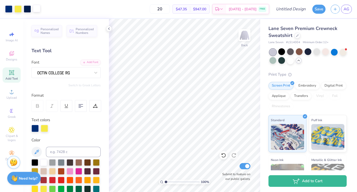
click at [36, 6] on div at bounding box center [36, 8] width 7 height 7
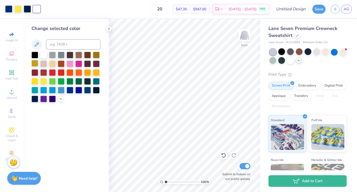
click at [35, 65] on div at bounding box center [35, 63] width 7 height 7
click at [41, 75] on div at bounding box center [43, 72] width 7 height 7
click at [71, 74] on div at bounding box center [70, 72] width 7 height 7
click at [93, 73] on div at bounding box center [96, 72] width 7 height 7
click at [72, 90] on div at bounding box center [70, 90] width 7 height 7
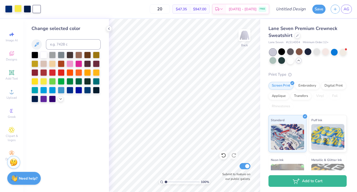
click at [78, 89] on div at bounding box center [78, 90] width 7 height 7
click at [60, 89] on div at bounding box center [61, 90] width 7 height 7
click at [19, 11] on div at bounding box center [17, 8] width 7 height 7
click at [39, 7] on div at bounding box center [36, 8] width 7 height 7
click at [44, 80] on div at bounding box center [43, 80] width 7 height 7
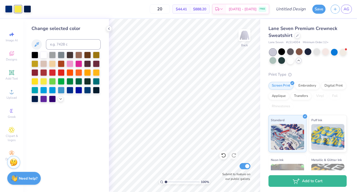
click at [77, 133] on div "Change selected color" at bounding box center [66, 105] width 86 height 173
click at [34, 25] on div "Change selected color" at bounding box center [66, 28] width 69 height 7
click at [30, 12] on div at bounding box center [27, 8] width 7 height 7
click at [60, 98] on polyline at bounding box center [61, 98] width 2 height 1
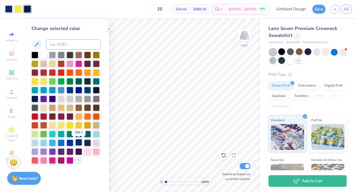
click at [78, 145] on div at bounding box center [78, 142] width 7 height 7
click at [109, 29] on polyline at bounding box center [108, 29] width 1 height 2
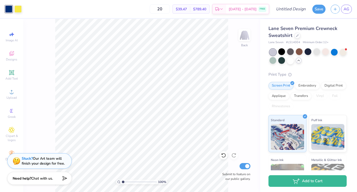
click at [128, 9] on div "20 $39.47 Per Item $789.40 Total Est. Delivery [DATE] - [DATE] FREE" at bounding box center [146, 9] width 245 height 18
click at [317, 52] on div at bounding box center [317, 51] width 7 height 7
click at [307, 85] on div "Embroidery" at bounding box center [307, 85] width 25 height 8
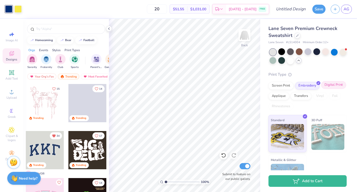
click at [329, 87] on div "Digital Print" at bounding box center [333, 85] width 25 height 8
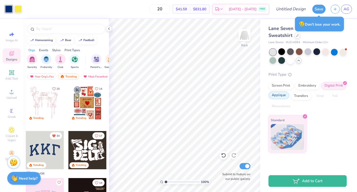
click at [278, 98] on div "Applique" at bounding box center [279, 95] width 21 height 8
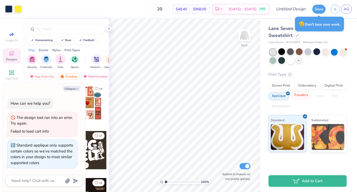
click at [303, 98] on div "Transfers" at bounding box center [301, 95] width 21 height 8
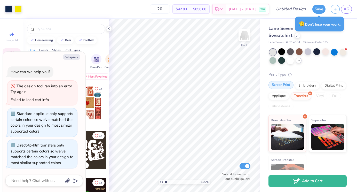
click at [274, 84] on div "Screen Print" at bounding box center [281, 85] width 25 height 8
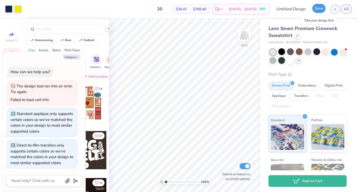
click at [323, 7] on button "Save" at bounding box center [319, 8] width 13 height 9
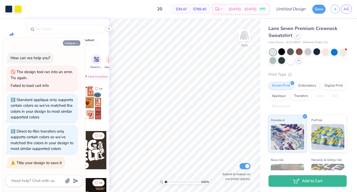
click at [73, 42] on button "Collapse" at bounding box center [71, 42] width 17 height 5
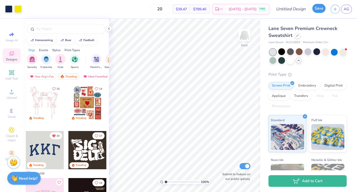
click at [321, 7] on button "Save" at bounding box center [319, 8] width 13 height 9
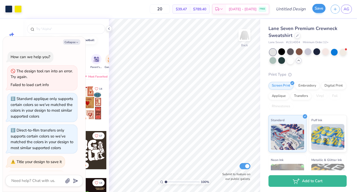
scroll to position [13, 0]
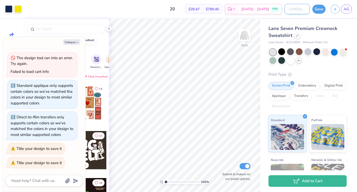
click at [289, 12] on input "Design Title" at bounding box center [297, 9] width 25 height 10
click at [322, 8] on button "Save" at bounding box center [319, 8] width 13 height 9
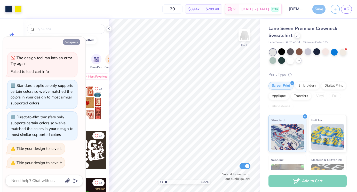
click at [68, 41] on button "Collapse" at bounding box center [71, 41] width 17 height 5
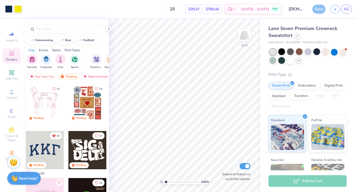
click at [318, 11] on div "Save" at bounding box center [319, 9] width 13 height 9
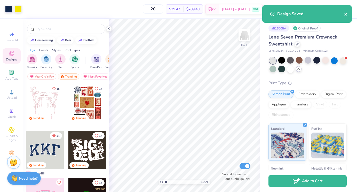
click at [346, 15] on icon "close" at bounding box center [346, 14] width 4 height 4
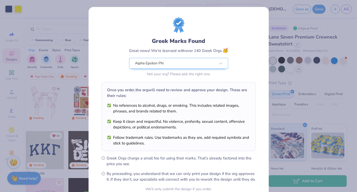
scroll to position [50, 0]
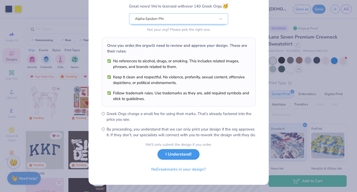
click at [185, 156] on button "I Understand!" at bounding box center [179, 154] width 42 height 11
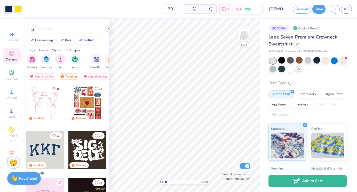
scroll to position [0, 0]
click at [109, 28] on polyline at bounding box center [108, 29] width 1 height 2
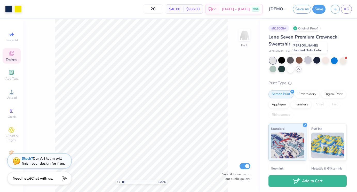
click at [306, 61] on div at bounding box center [308, 60] width 7 height 7
click at [315, 60] on div at bounding box center [317, 60] width 7 height 7
click at [317, 60] on div at bounding box center [317, 60] width 7 height 7
click at [309, 61] on div at bounding box center [308, 60] width 7 height 7
click at [316, 62] on div at bounding box center [317, 60] width 7 height 7
